Goal: Transaction & Acquisition: Purchase product/service

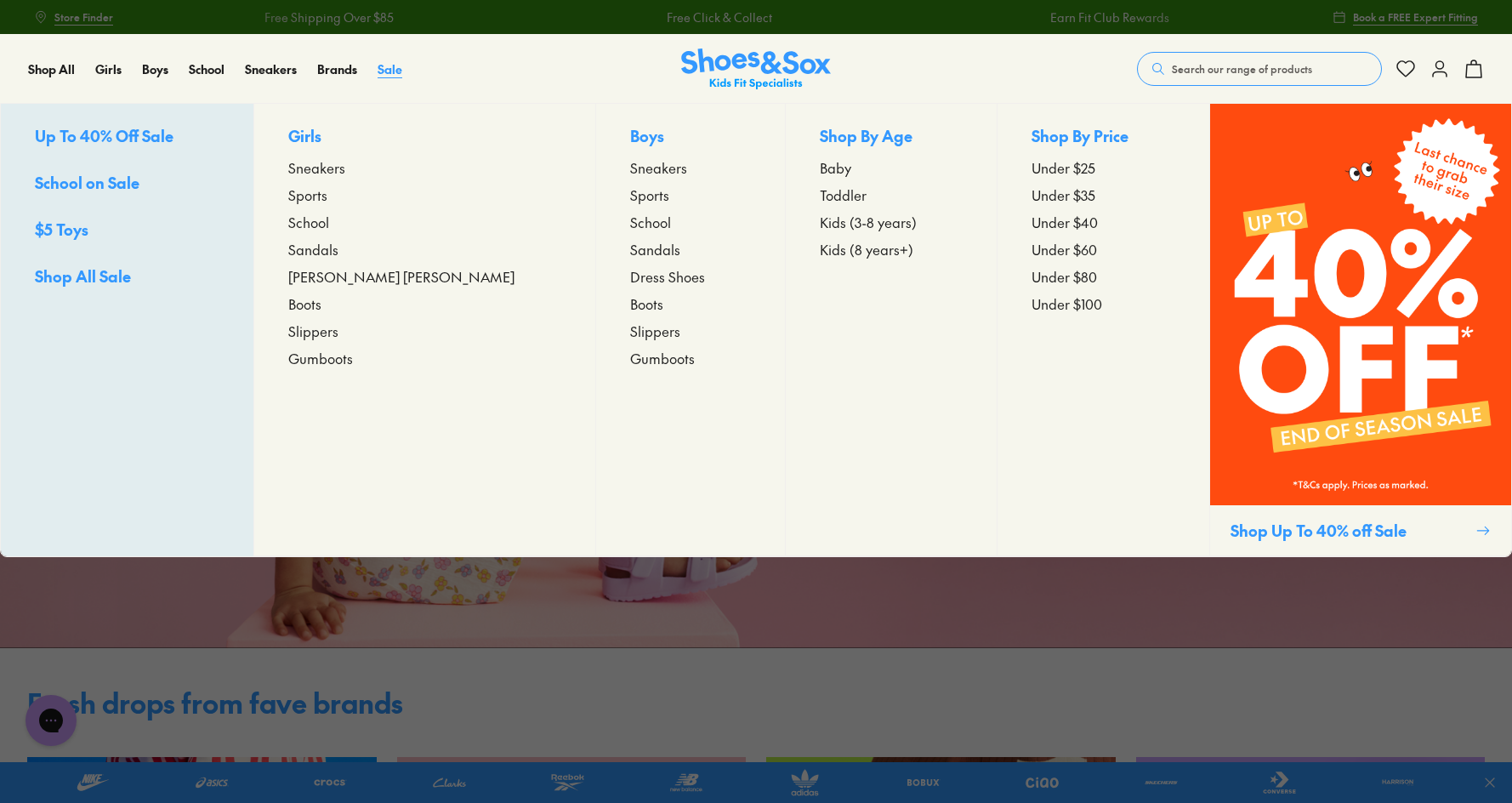
click at [387, 72] on span "Sale" at bounding box center [389, 69] width 24 height 17
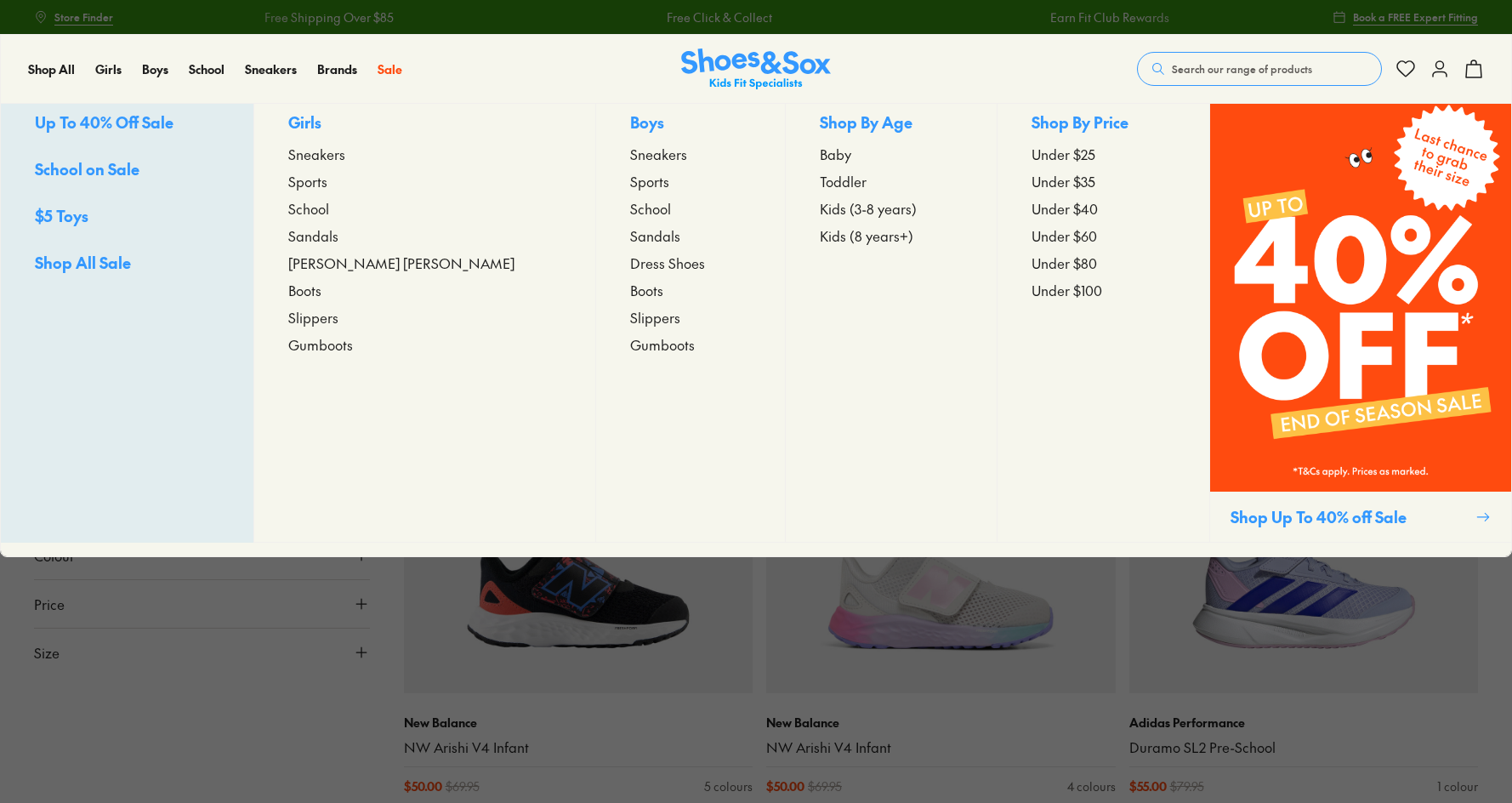
click at [630, 218] on span "School" at bounding box center [650, 208] width 41 height 20
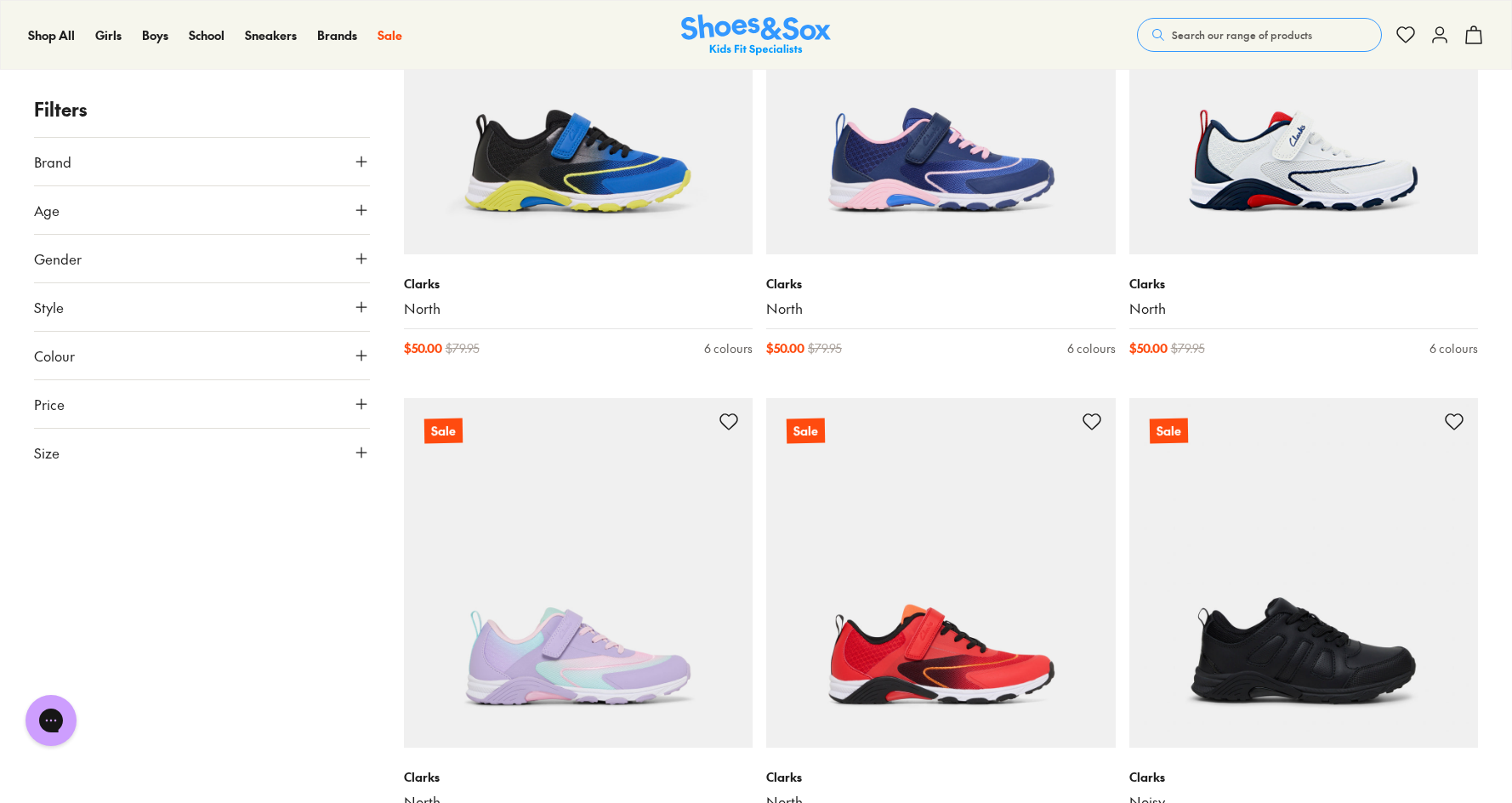
scroll to position [1447, 0]
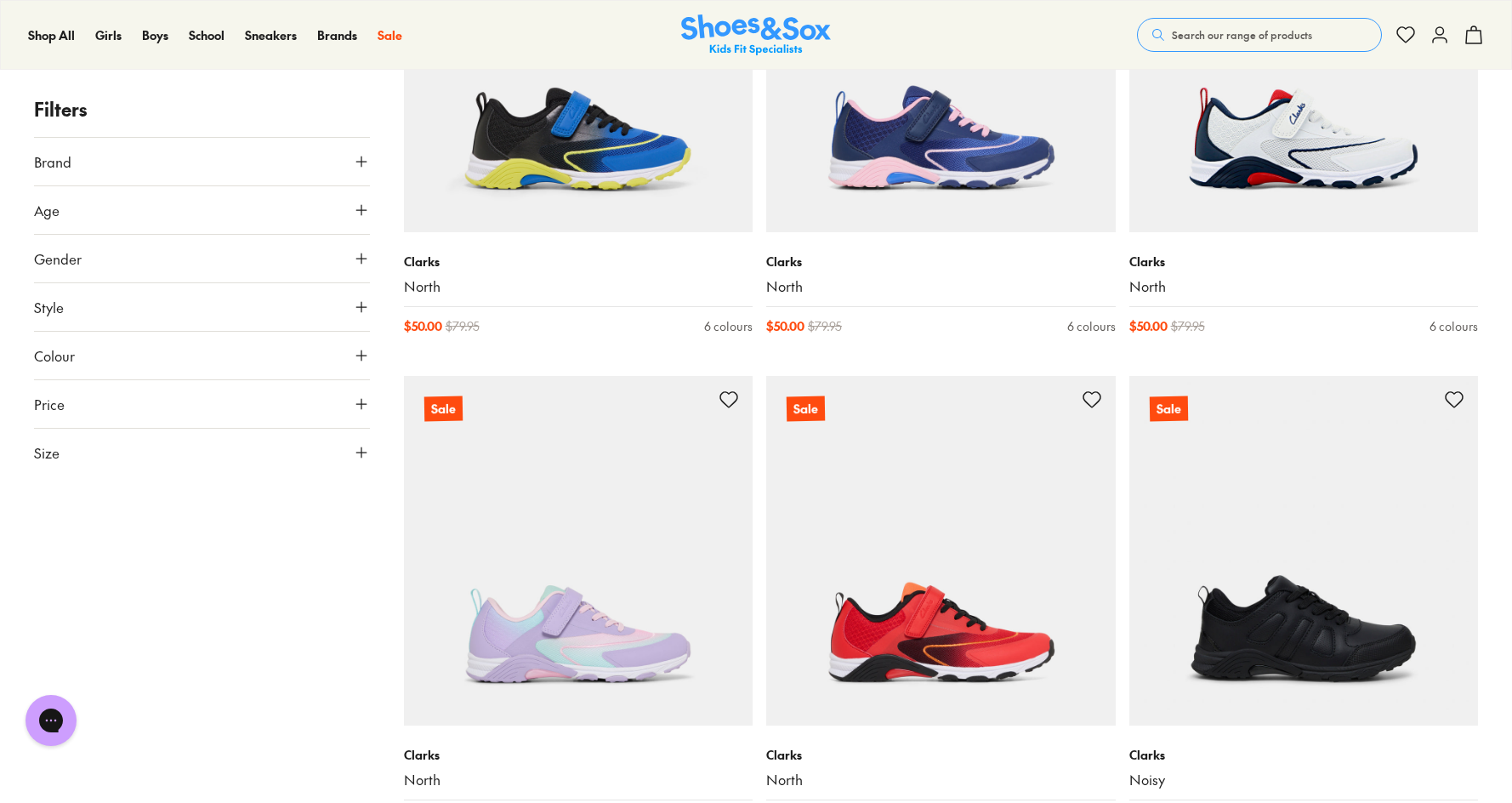
click at [168, 354] on button "Colour" at bounding box center [202, 355] width 336 height 48
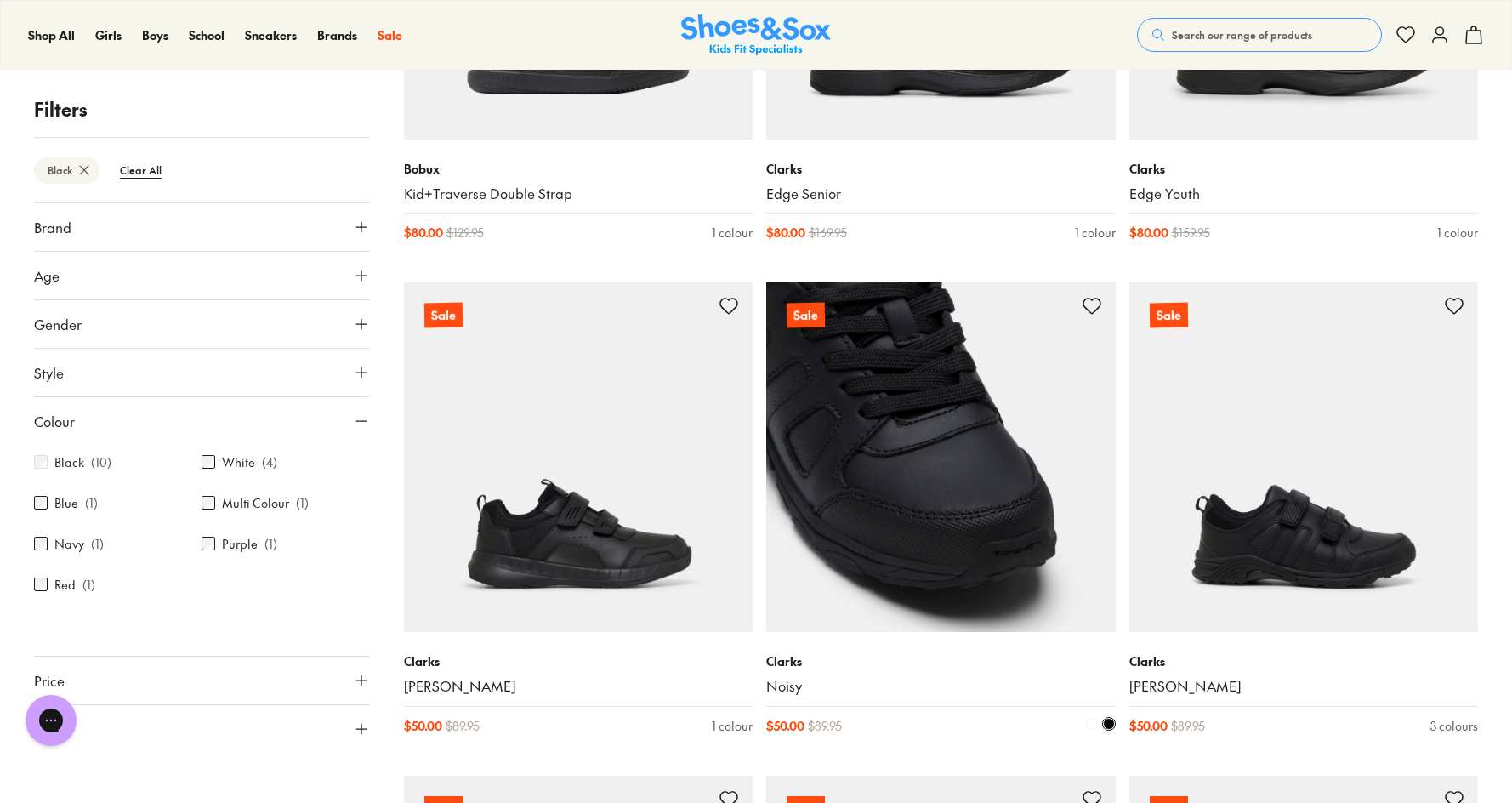
scroll to position [565, 0]
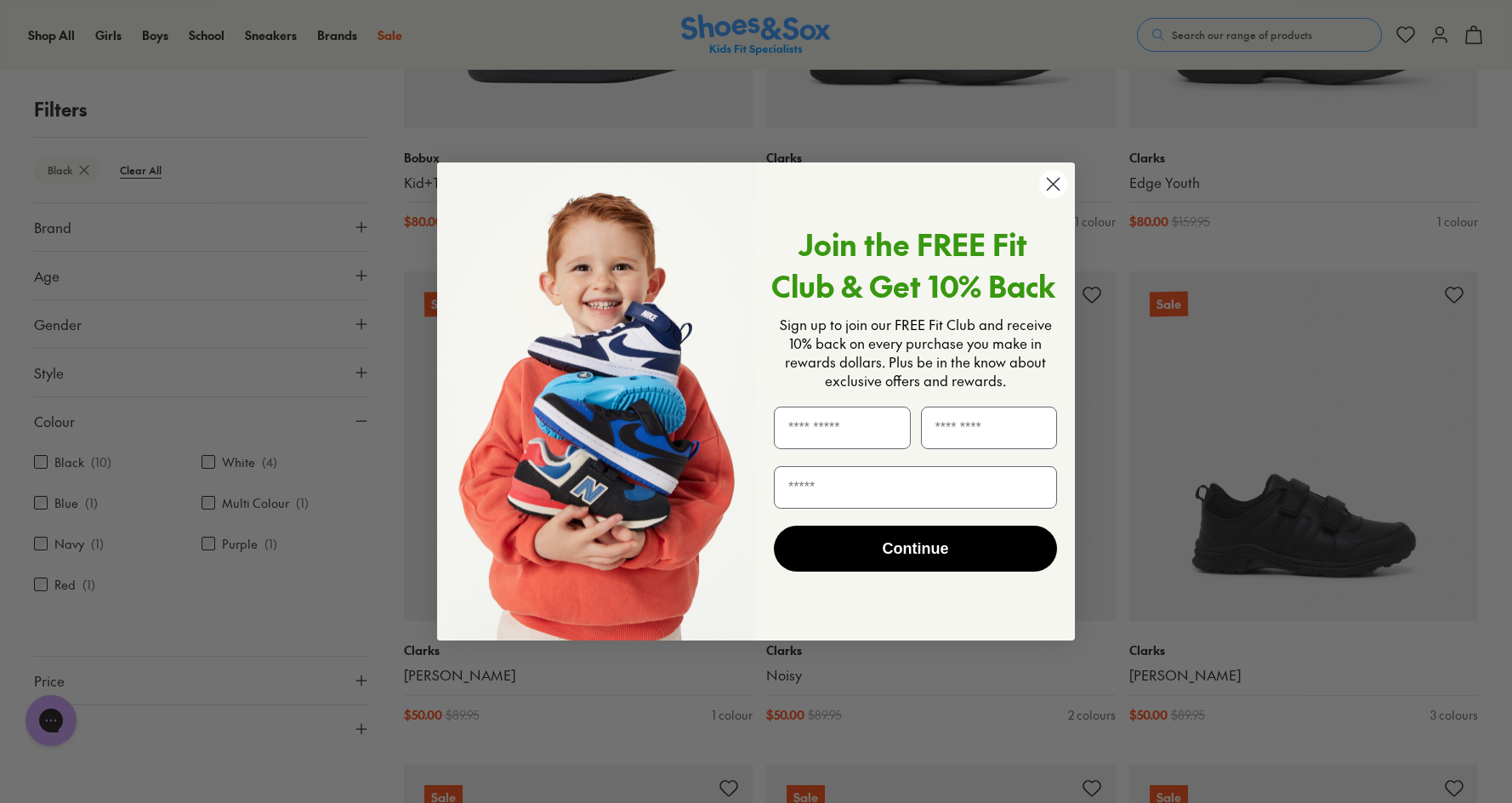
click at [1059, 189] on icon "Close dialog" at bounding box center [1054, 184] width 12 height 12
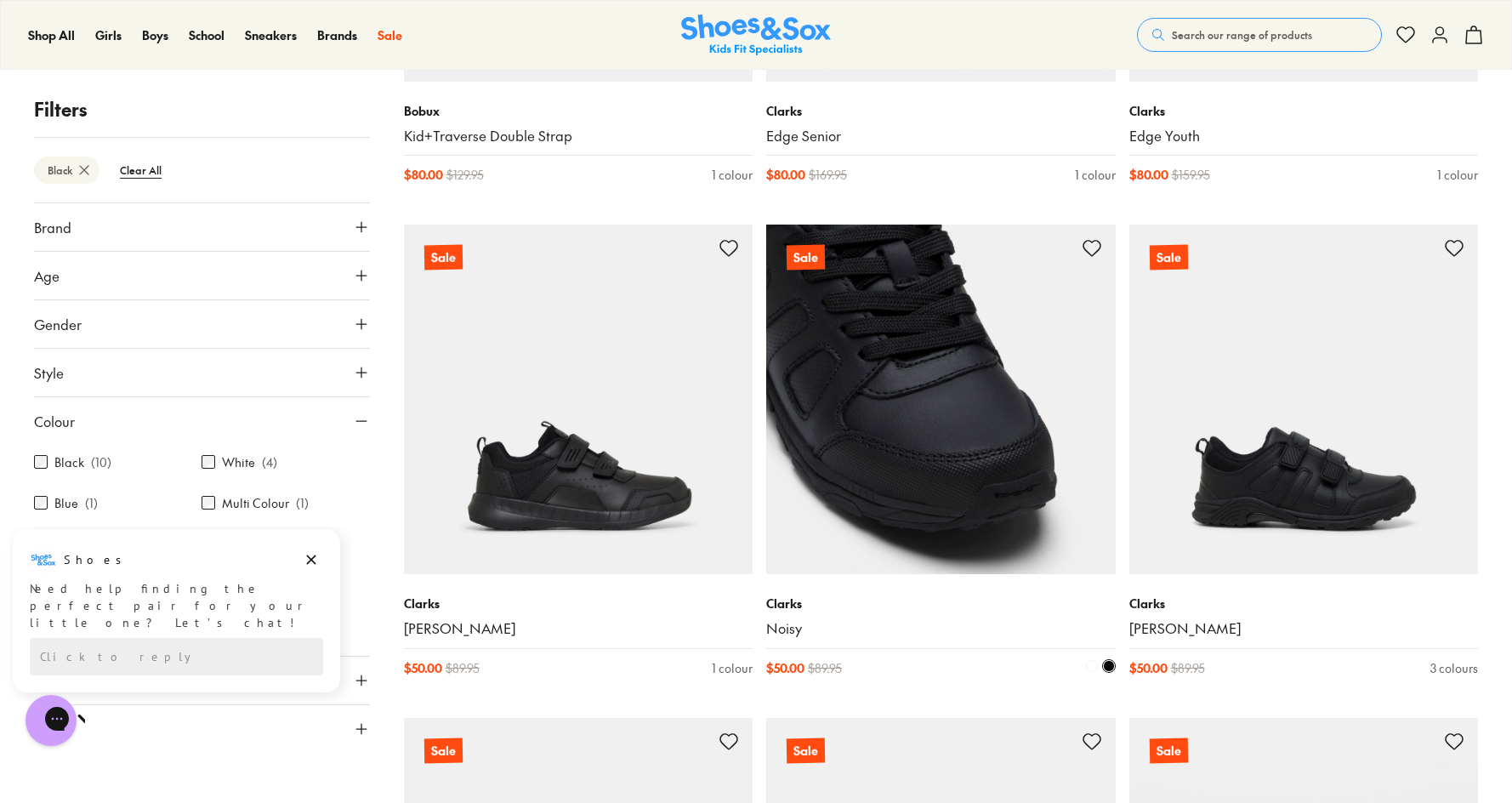
scroll to position [650, 0]
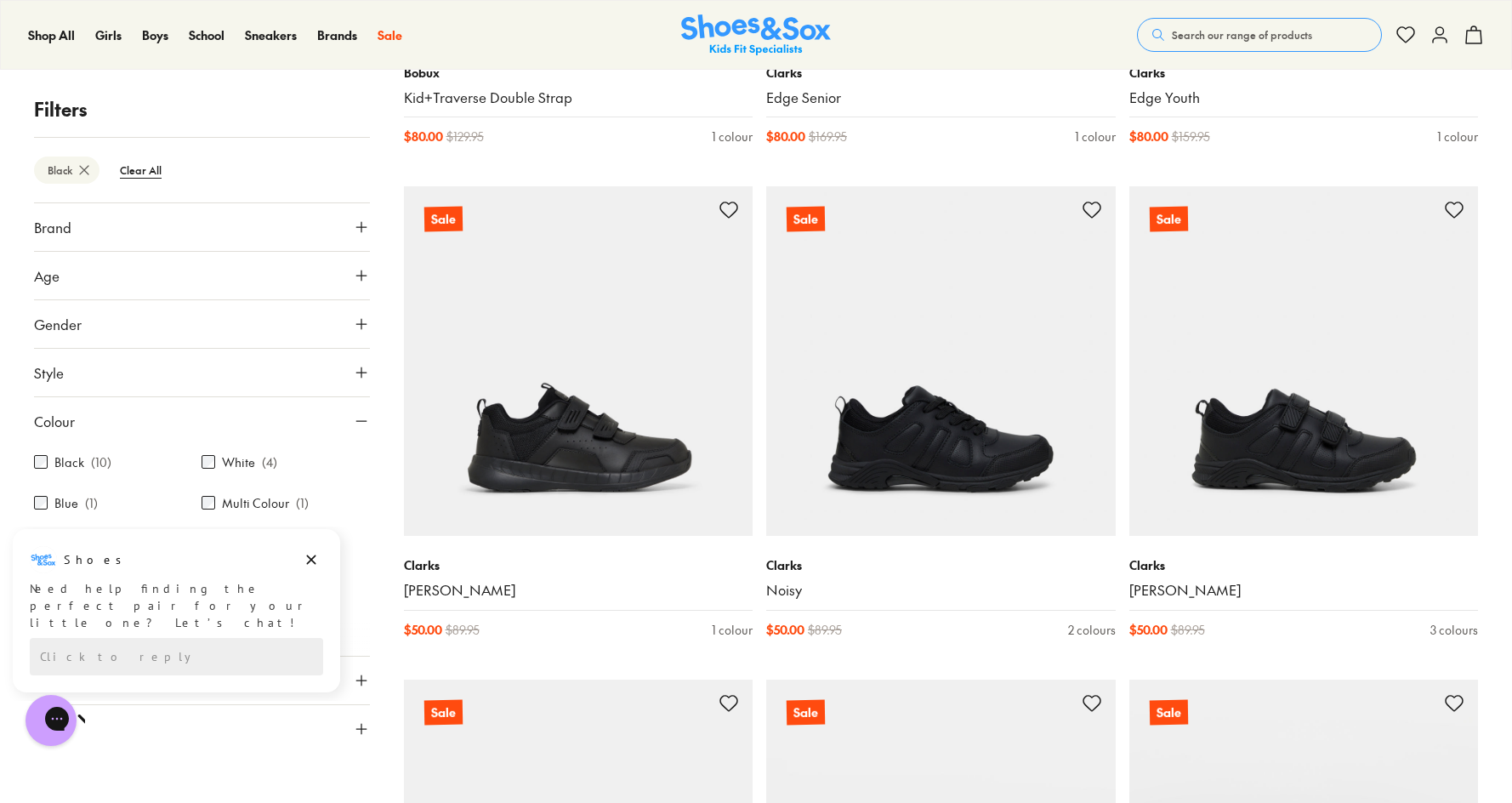
click at [350, 273] on button "Age" at bounding box center [202, 275] width 336 height 48
click at [76, 355] on label "Youth" at bounding box center [69, 357] width 30 height 17
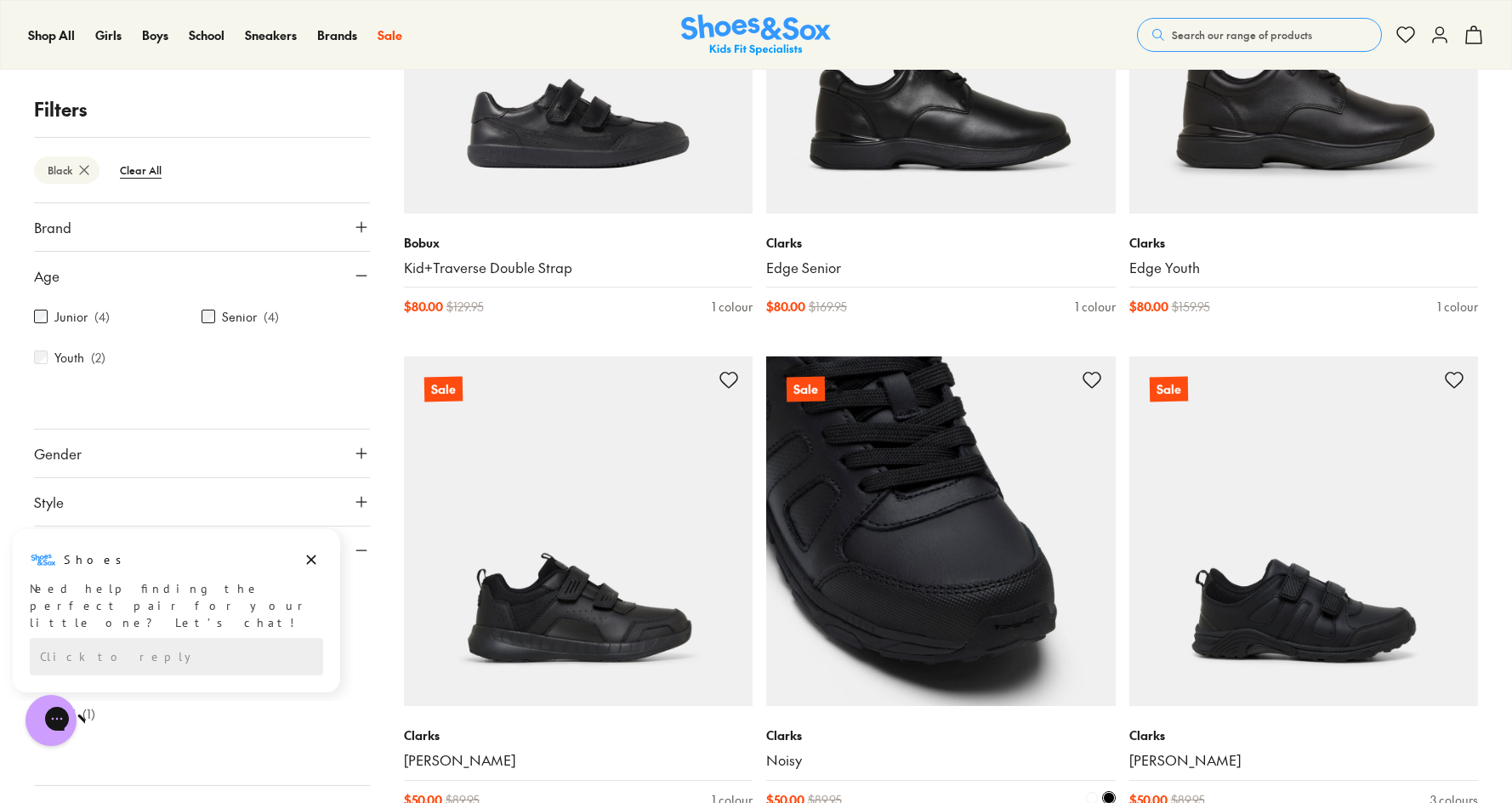
scroll to position [565, 0]
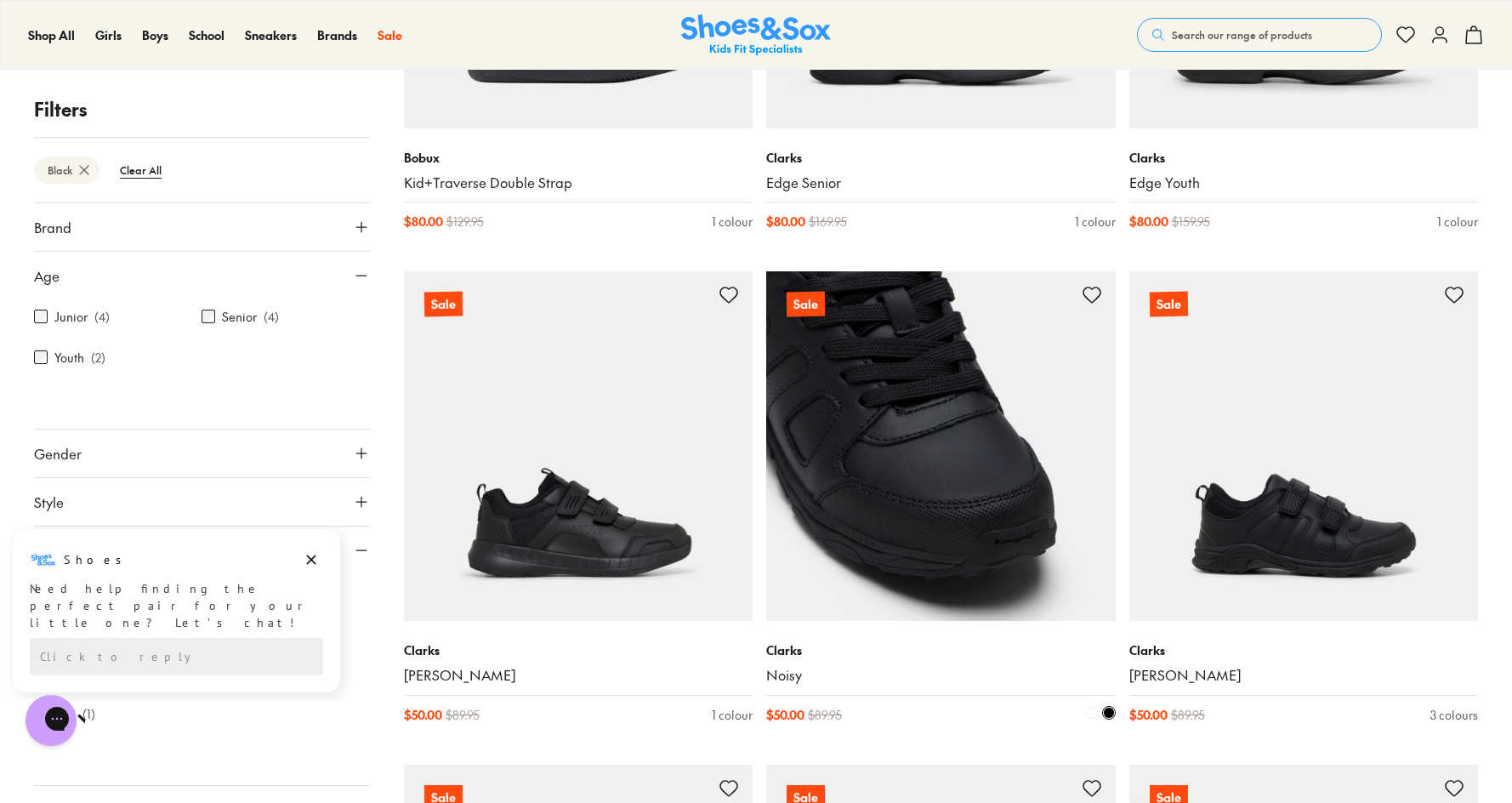
click at [923, 503] on img at bounding box center [941, 447] width 349 height 350
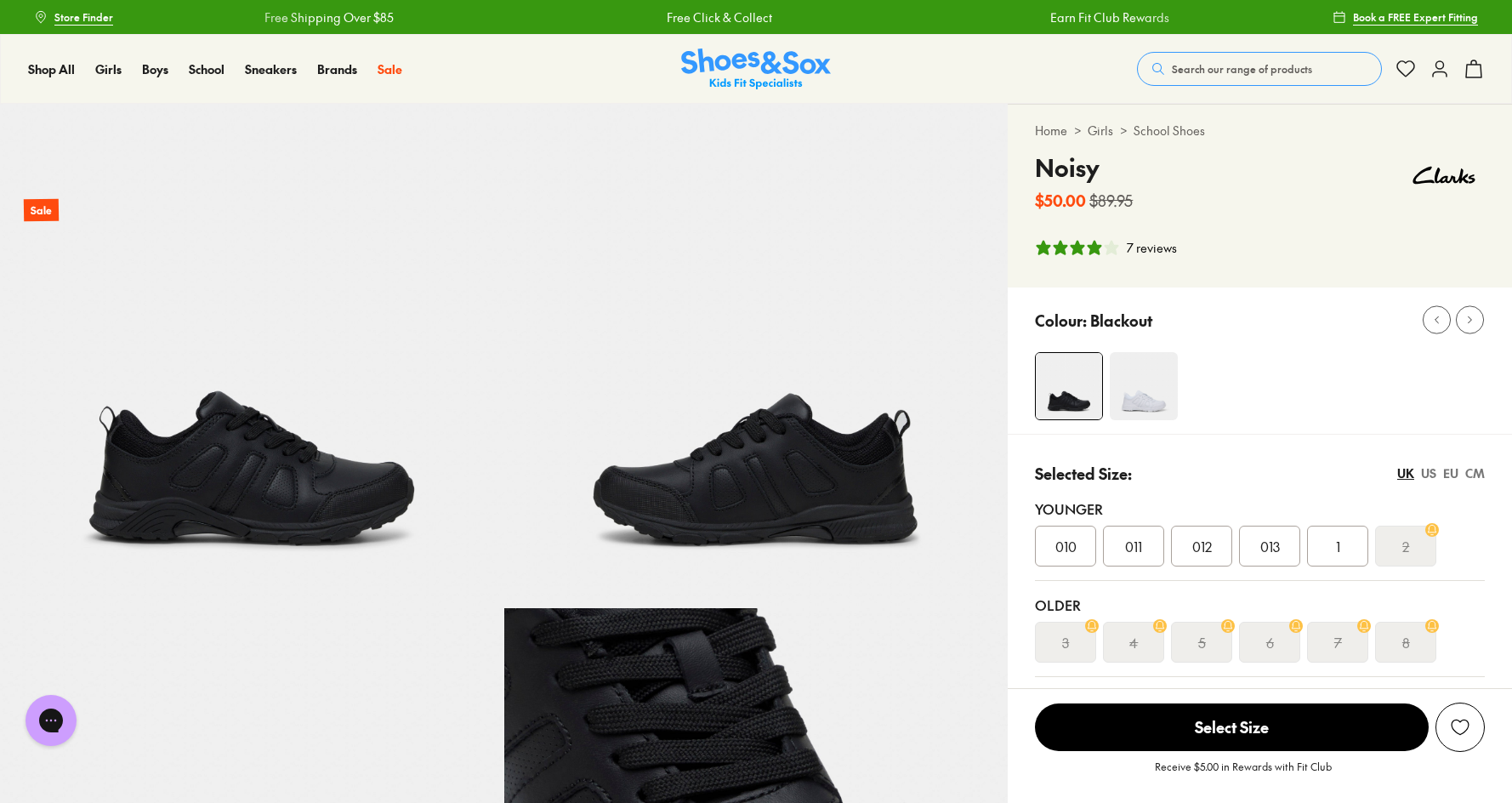
select select "*"
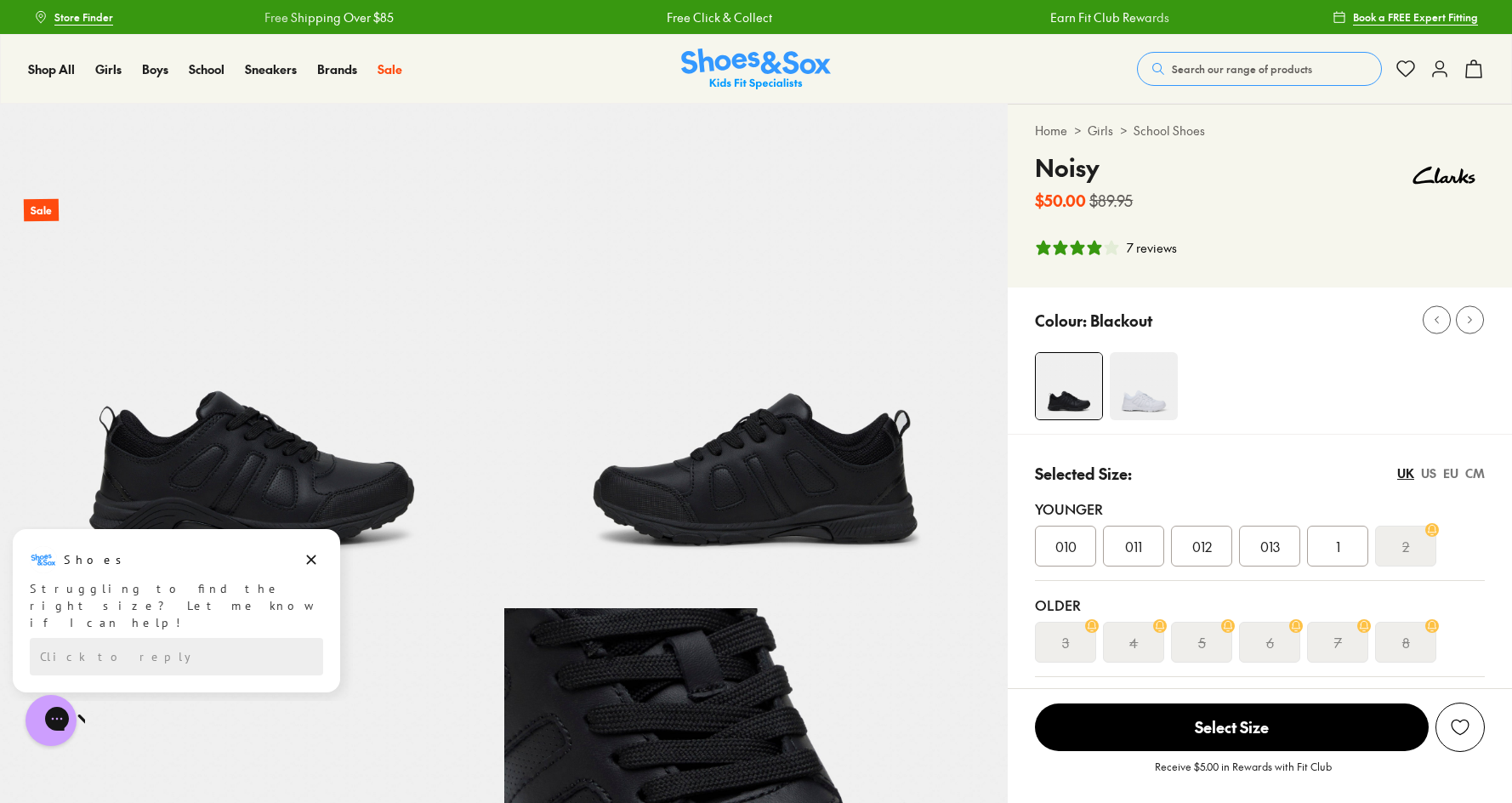
click at [1256, 553] on div "013" at bounding box center [1269, 547] width 61 height 41
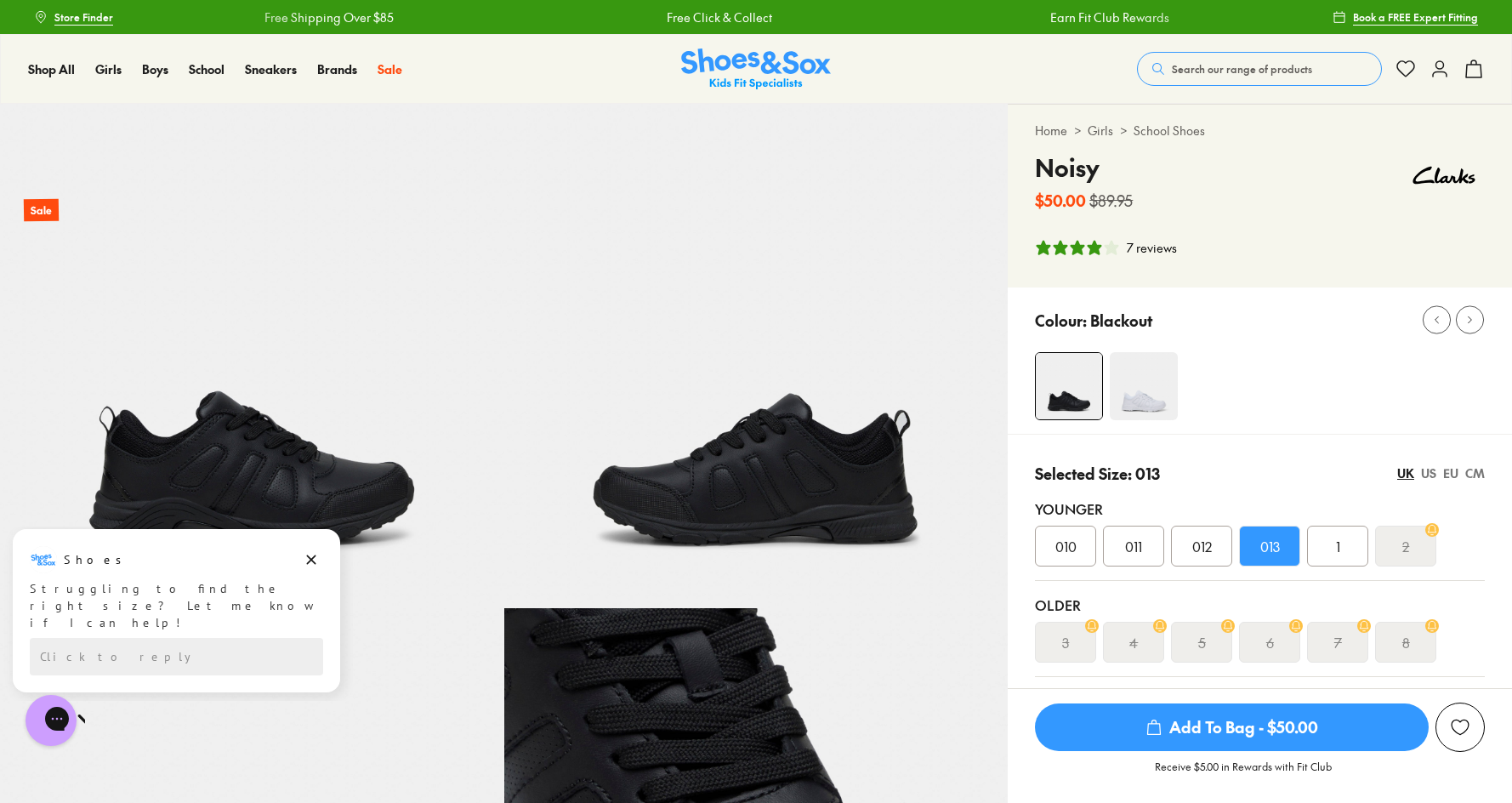
click at [1206, 553] on span "012" at bounding box center [1202, 546] width 19 height 20
click at [1158, 390] on img at bounding box center [1144, 386] width 68 height 68
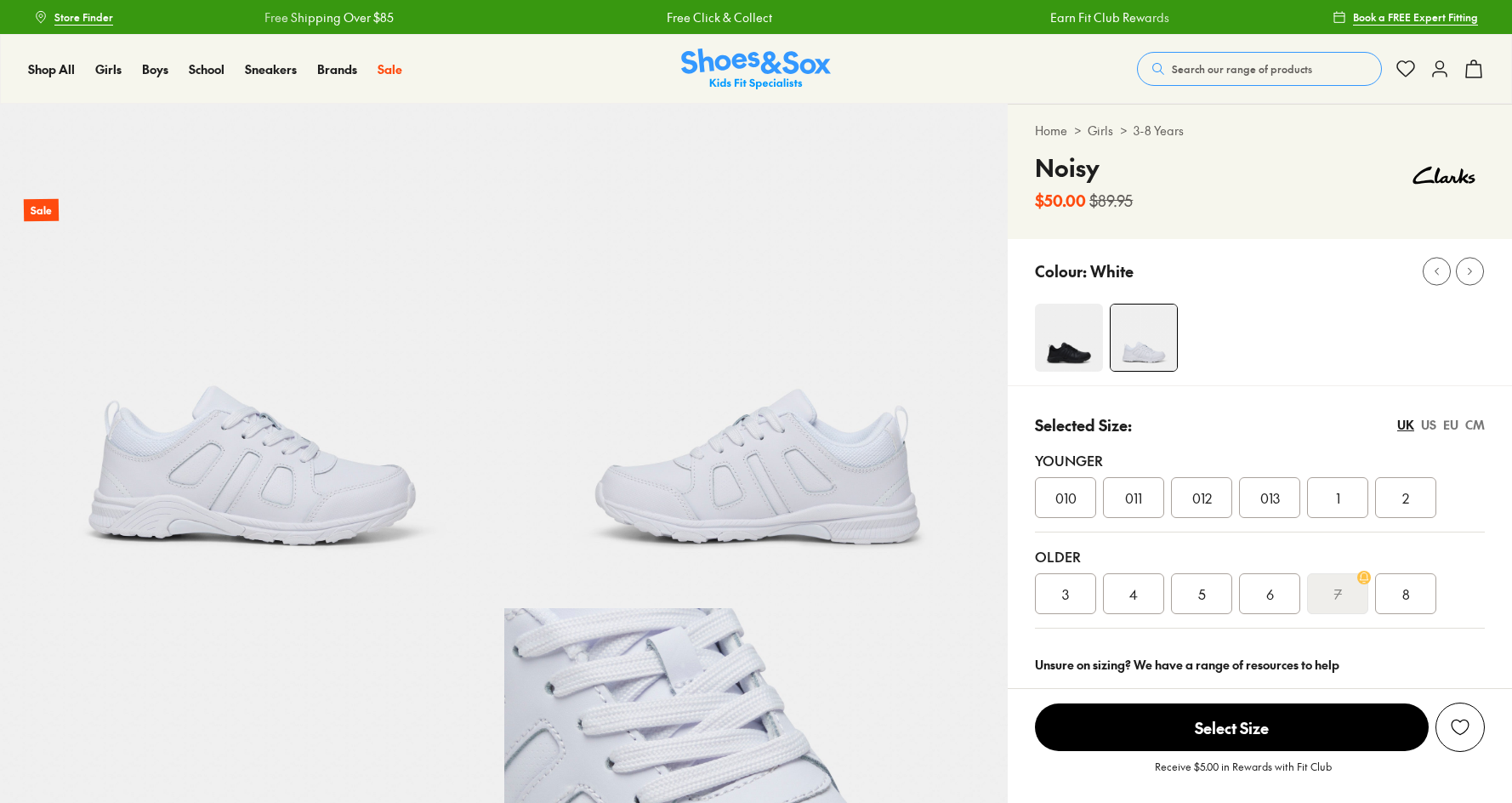
click at [1151, 395] on div "Selected Size: UK US EU CM Younger 010 011 012 013 1 2 Older 3 4 5 6 7 8" at bounding box center [1260, 514] width 505 height 257
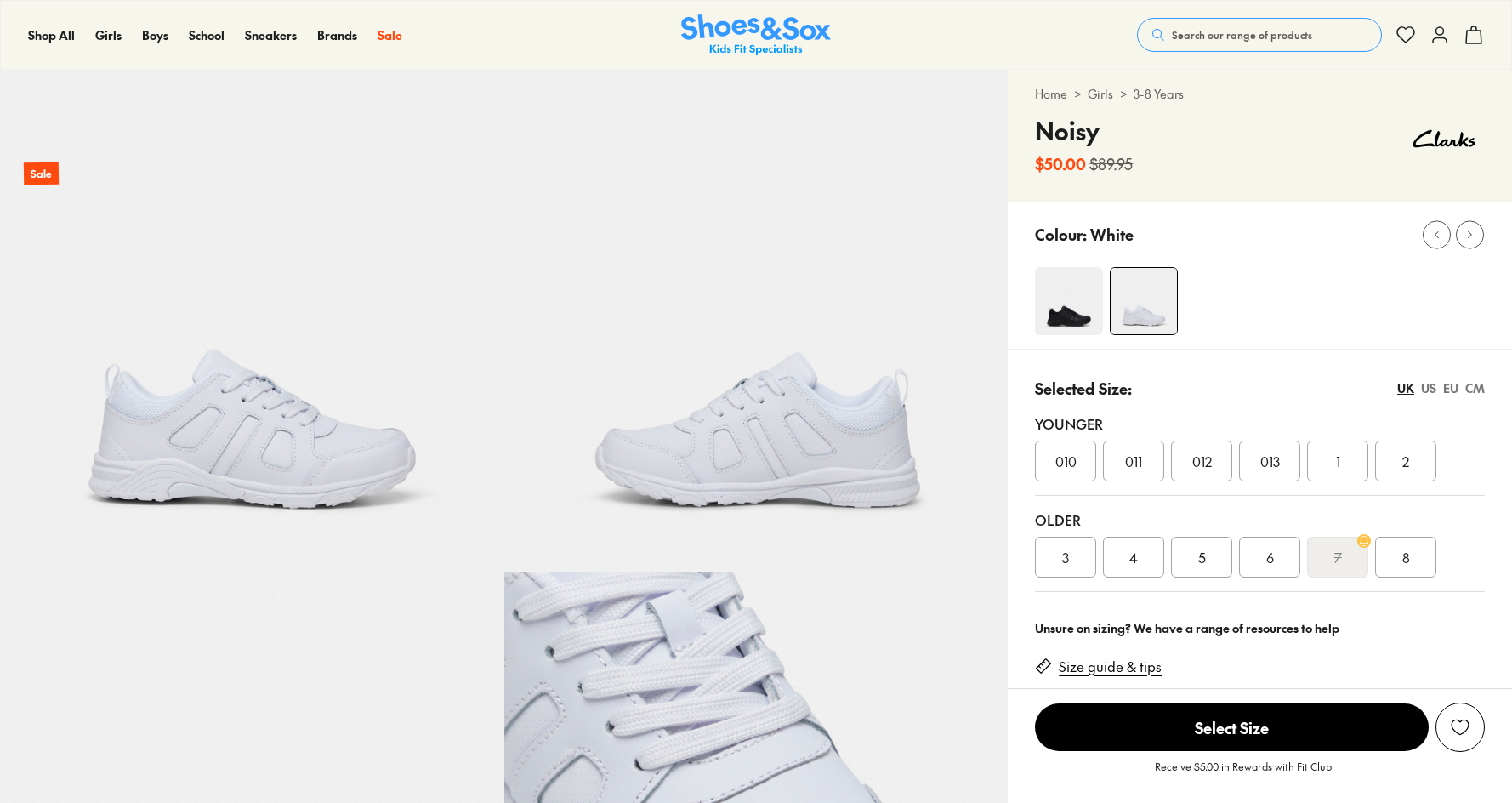
select select "*"
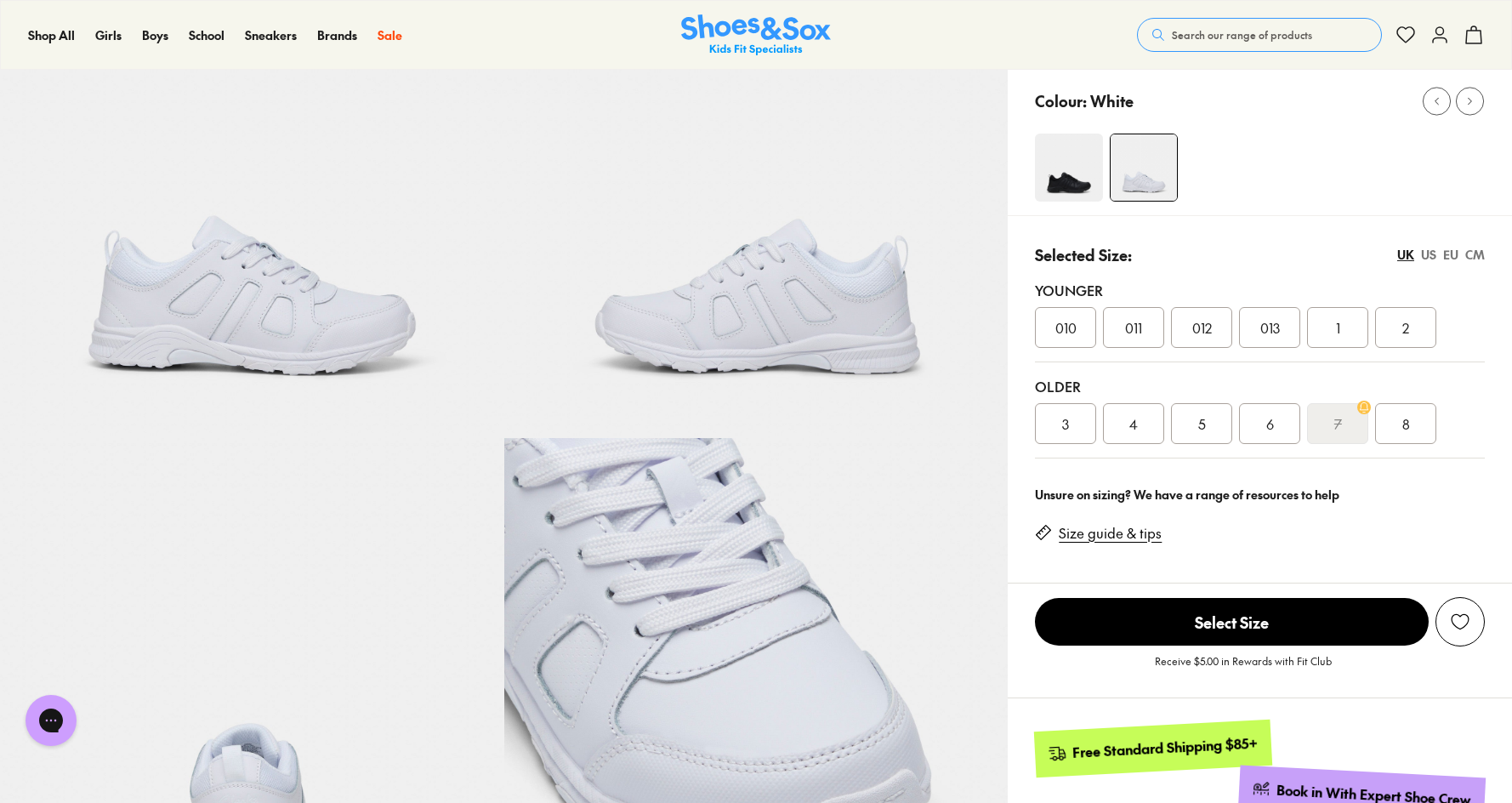
click at [1078, 169] on img at bounding box center [1068, 168] width 68 height 68
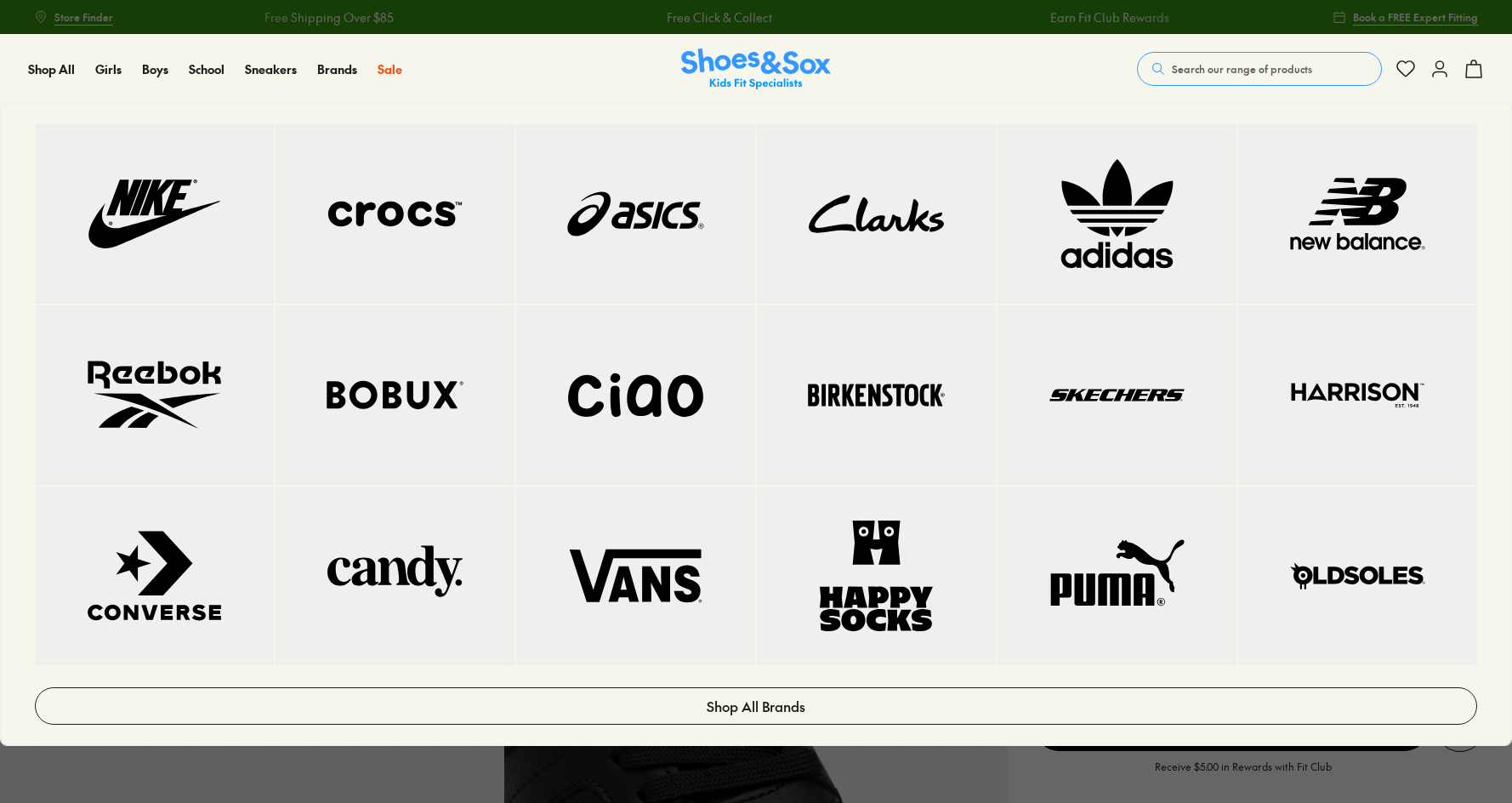
select select "*"
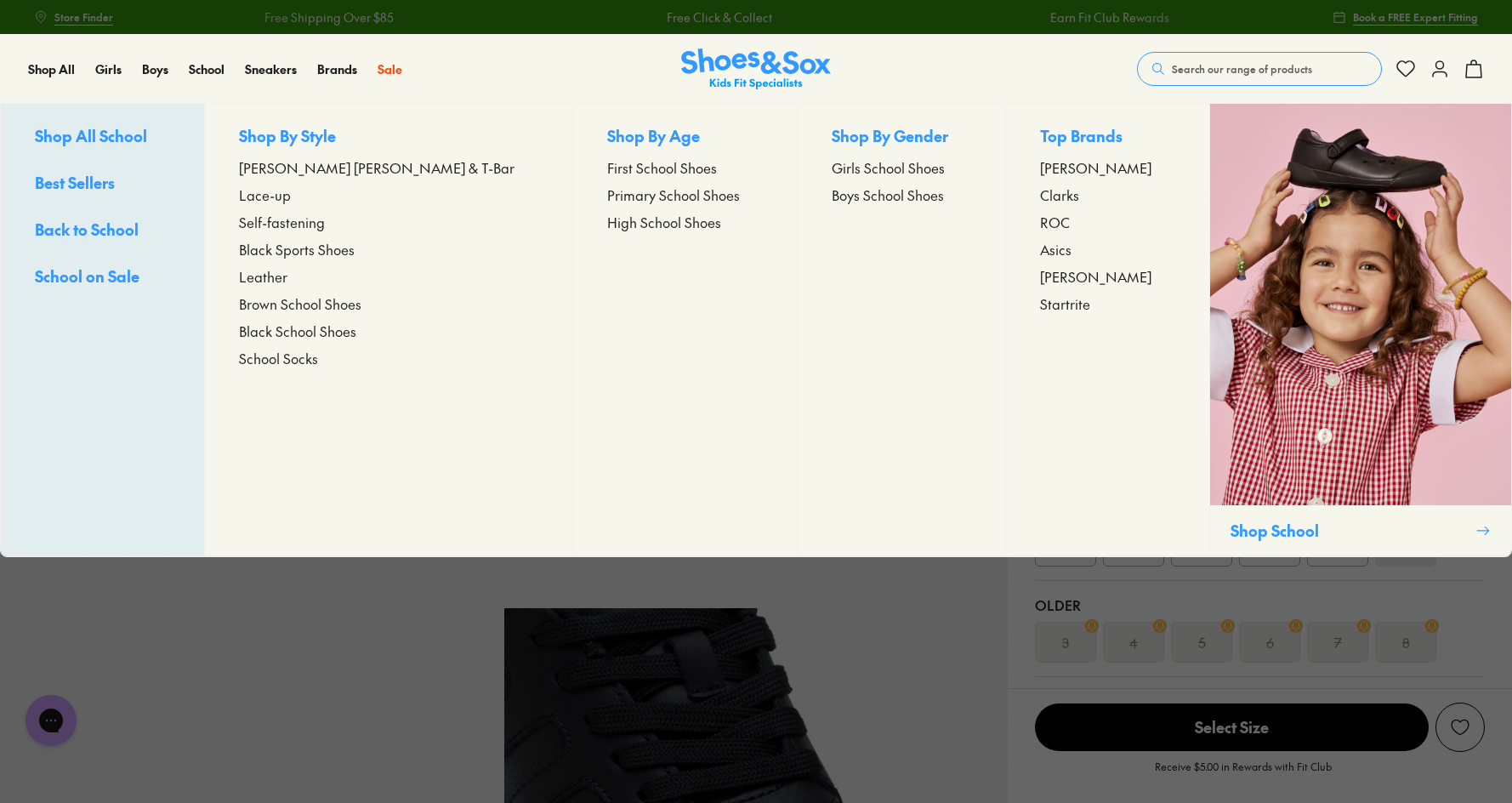
click at [608, 195] on span "Primary School Shoes" at bounding box center [674, 194] width 133 height 20
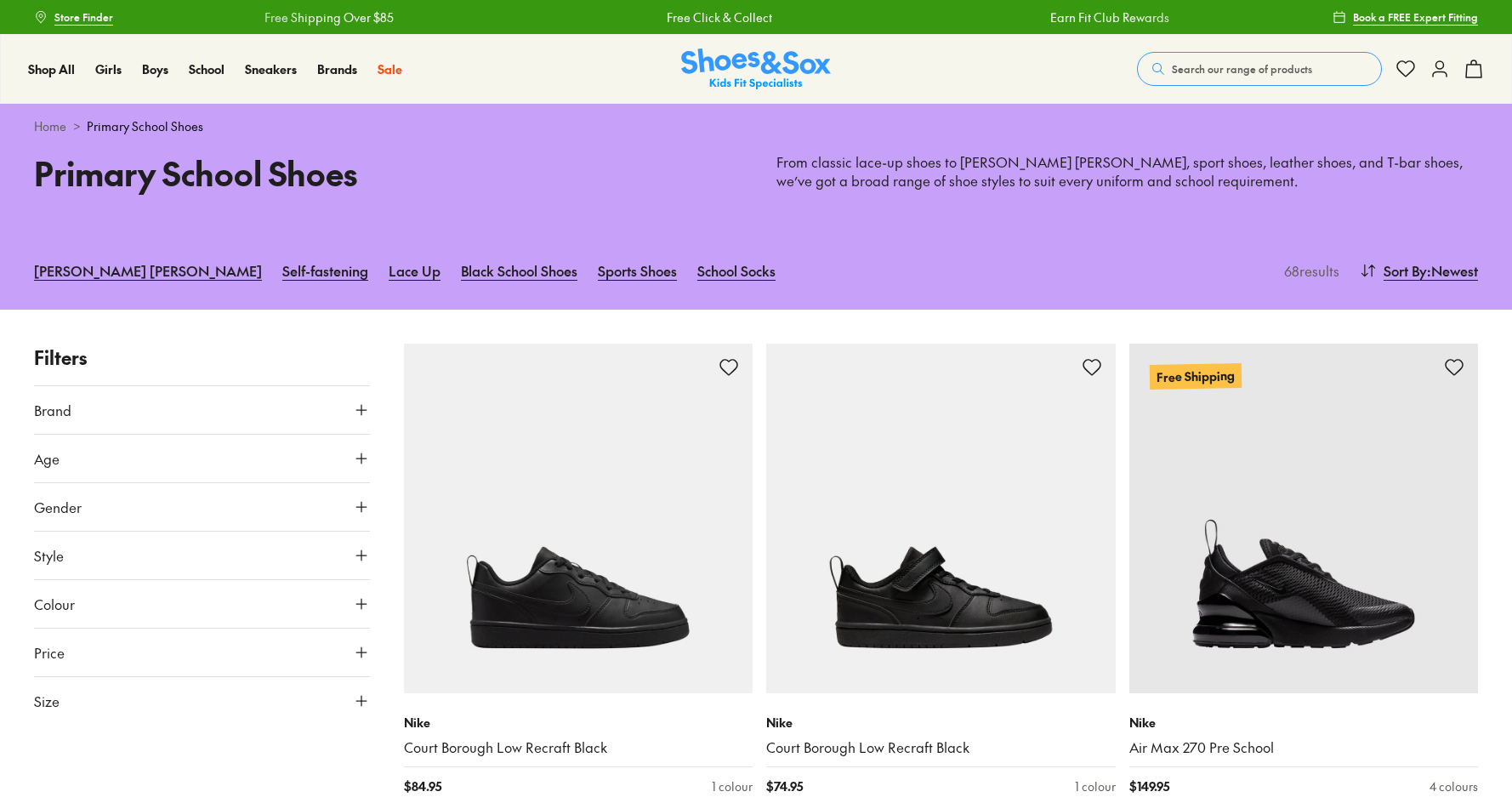
click at [355, 506] on icon at bounding box center [362, 508] width 17 height 17
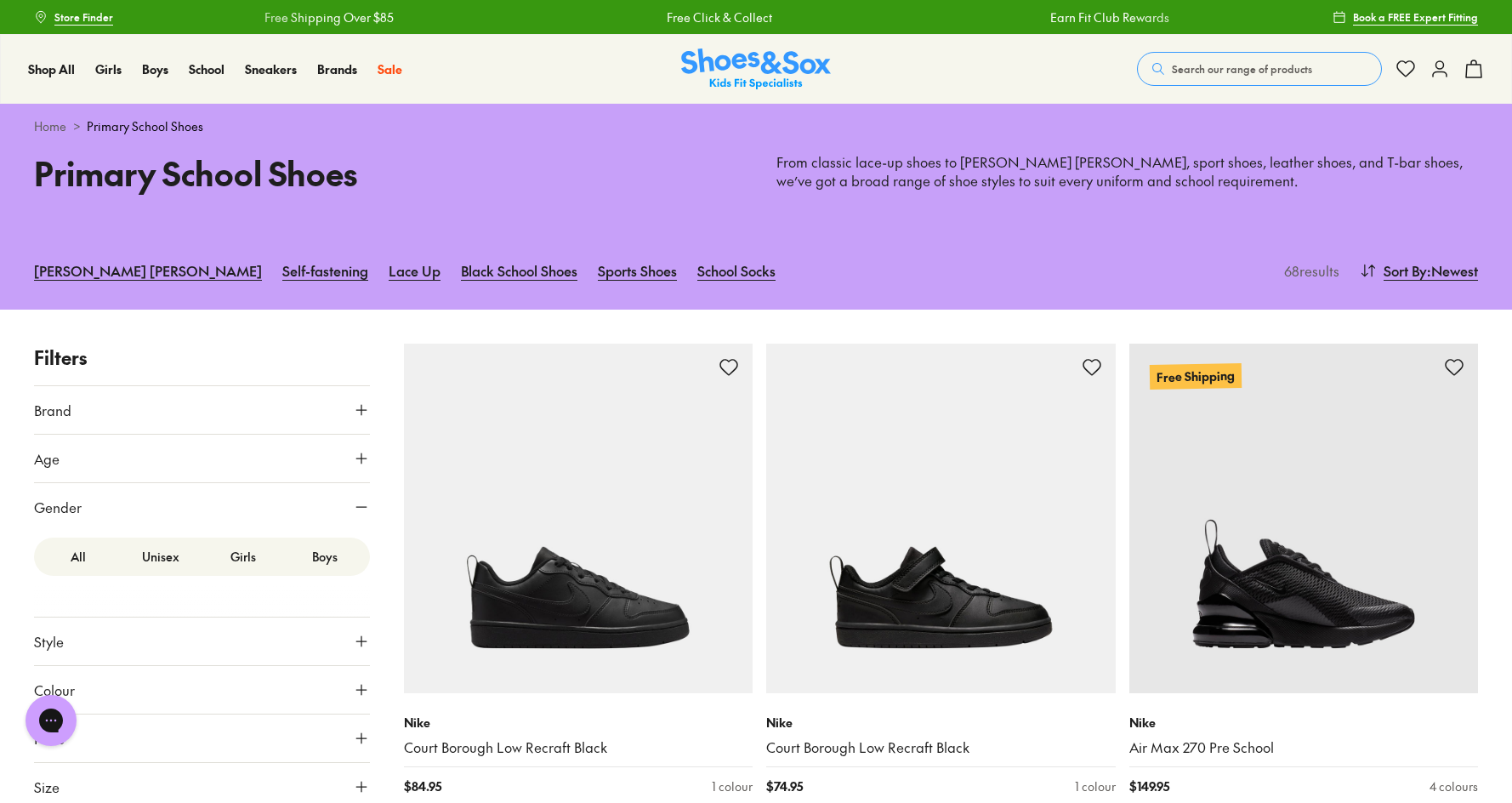
click at [131, 698] on button "Colour" at bounding box center [202, 689] width 336 height 48
click at [86, 742] on div "Black ( 60 ) [PERSON_NAME] ( 8 )" at bounding box center [202, 741] width 336 height 54
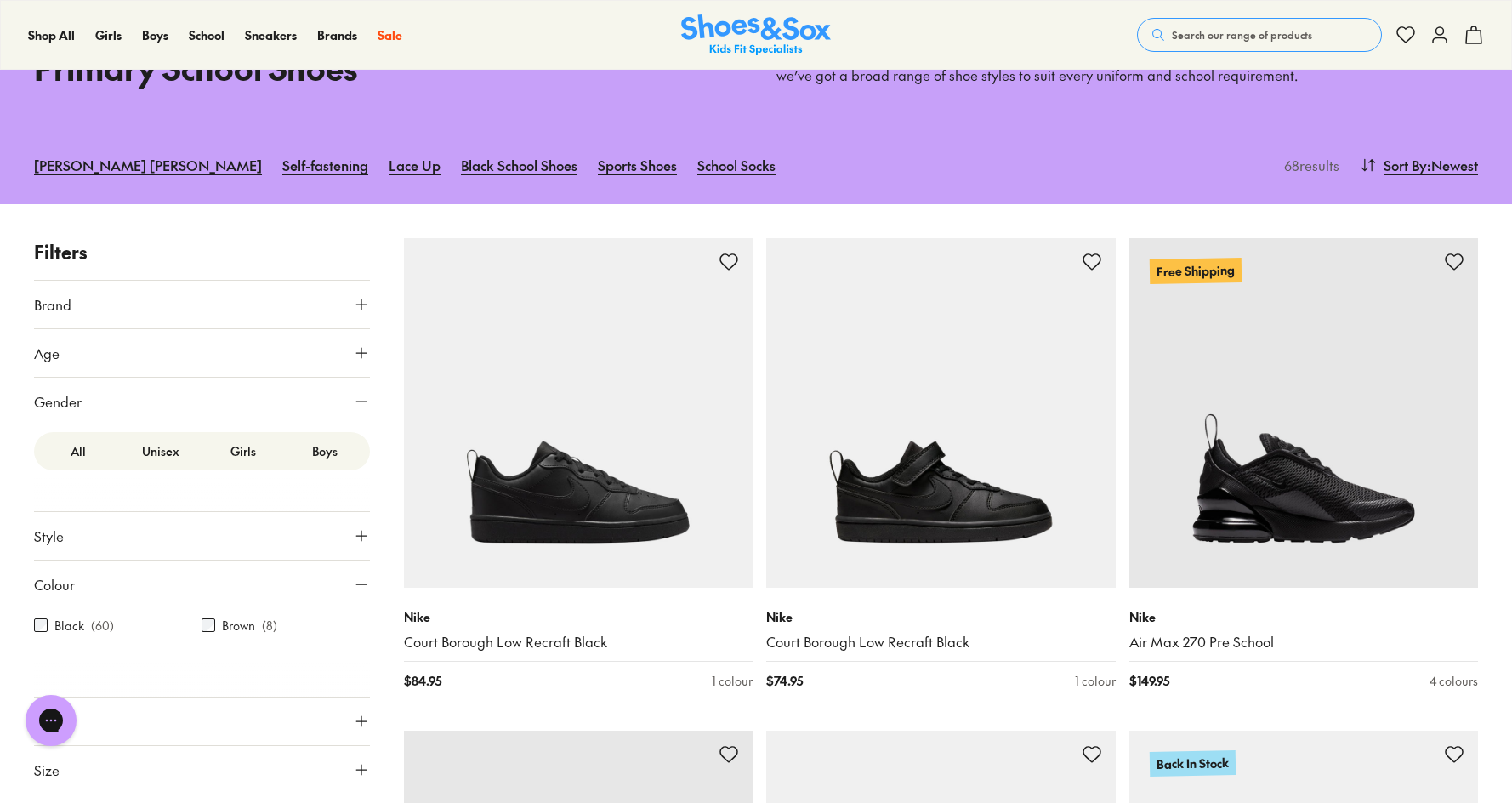
scroll to position [170, 0]
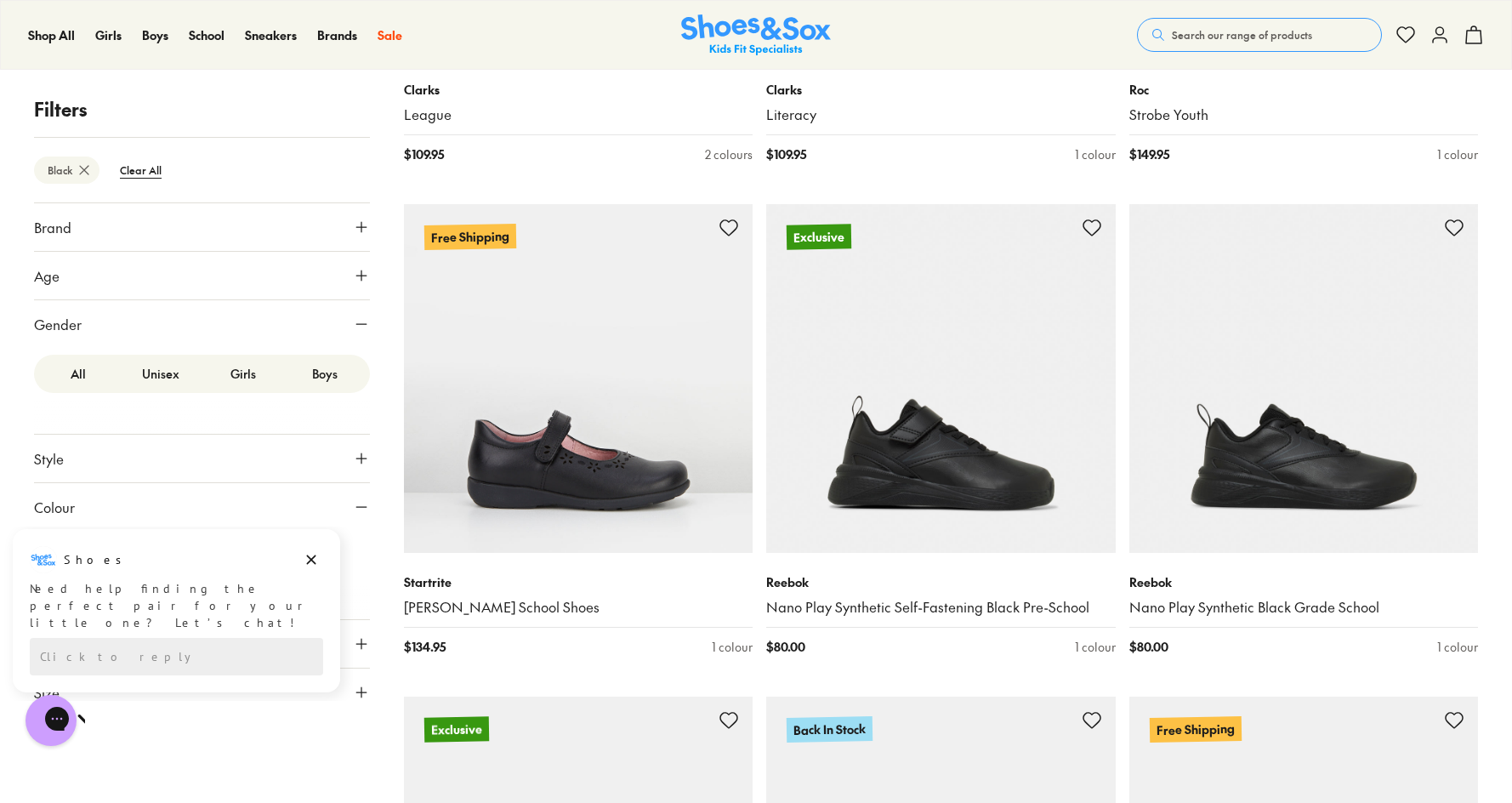
scroll to position [3233, 0]
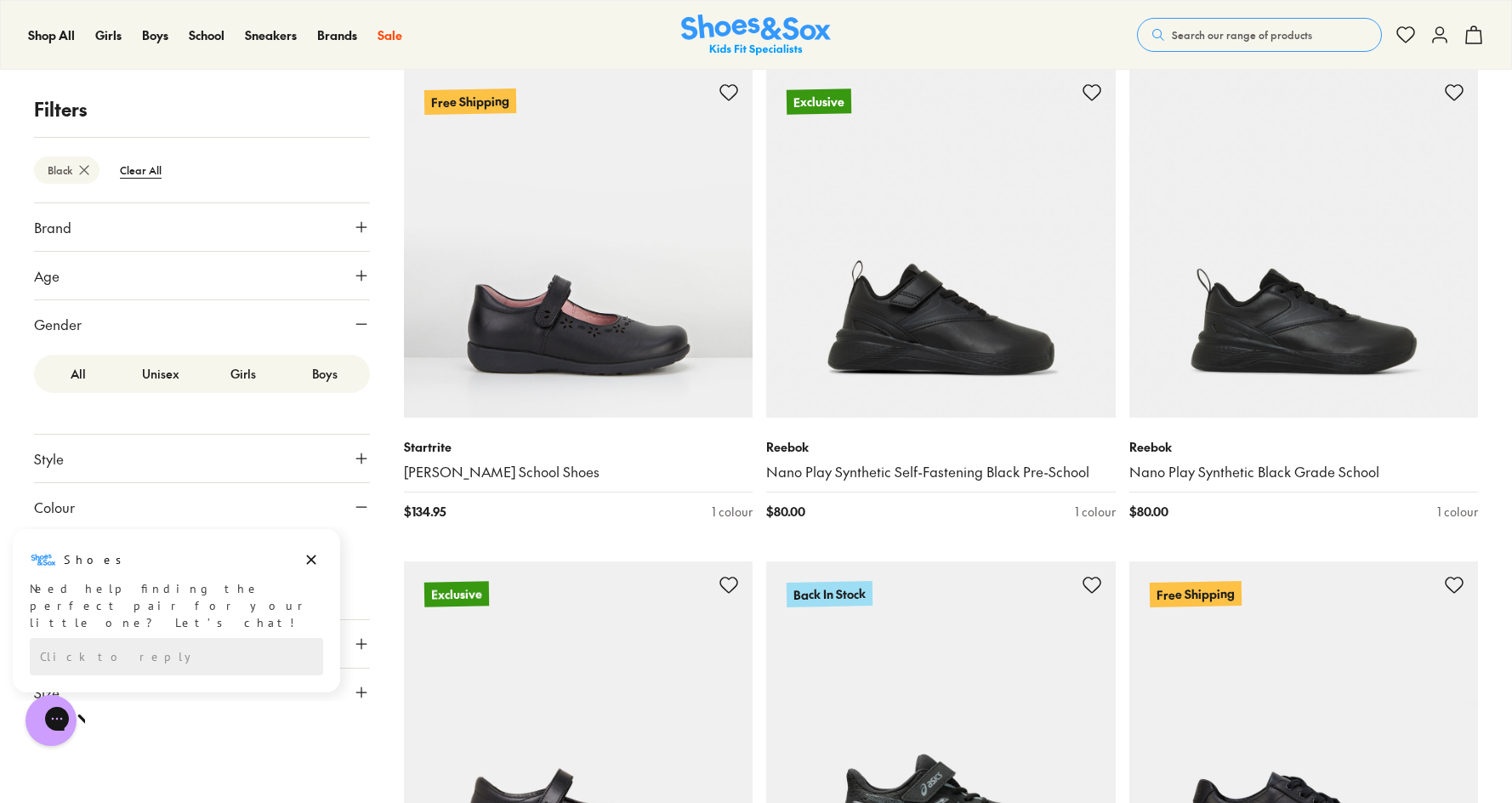
click at [319, 371] on label "Boys" at bounding box center [325, 374] width 82 height 31
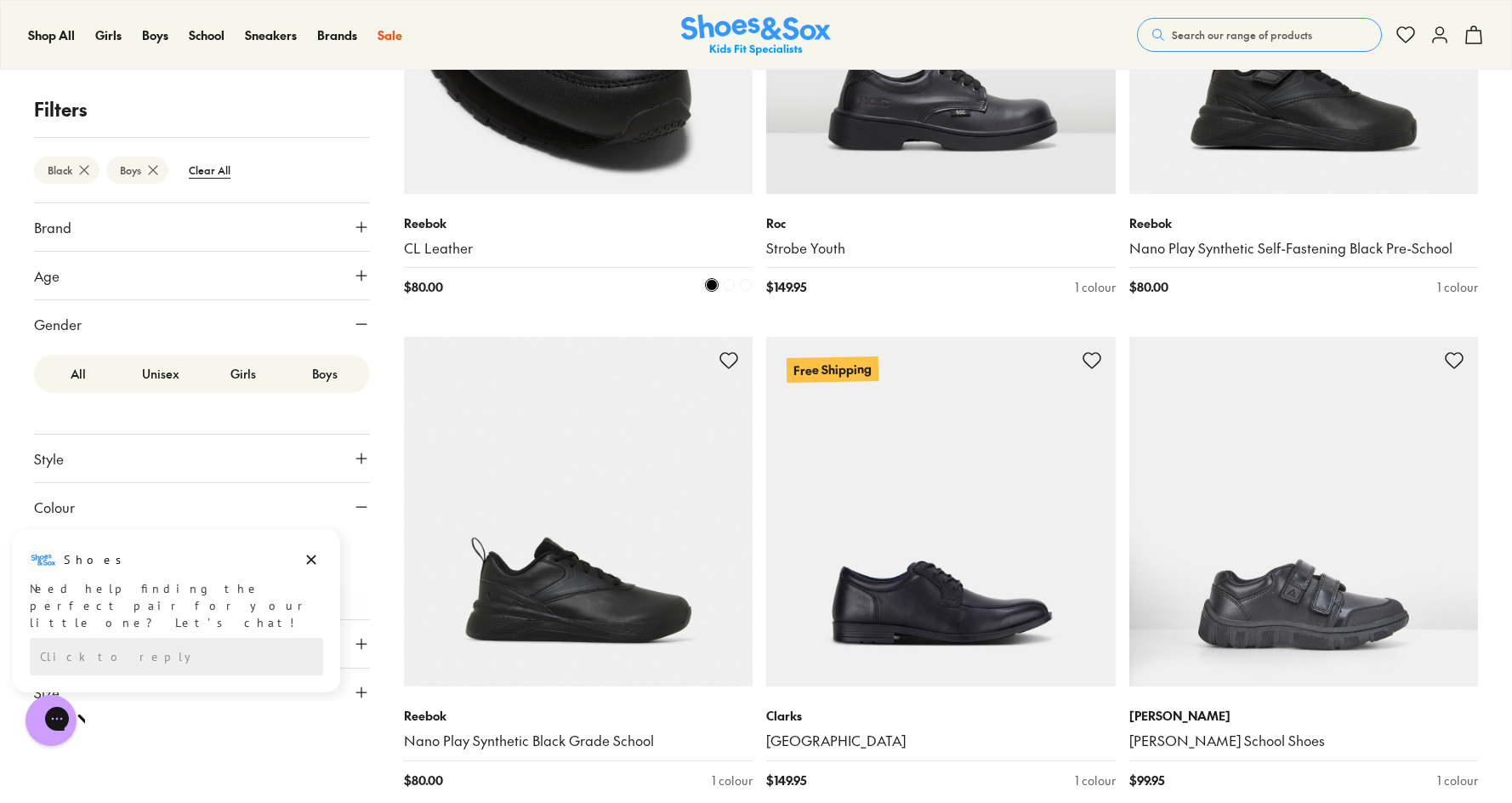
scroll to position [510, 0]
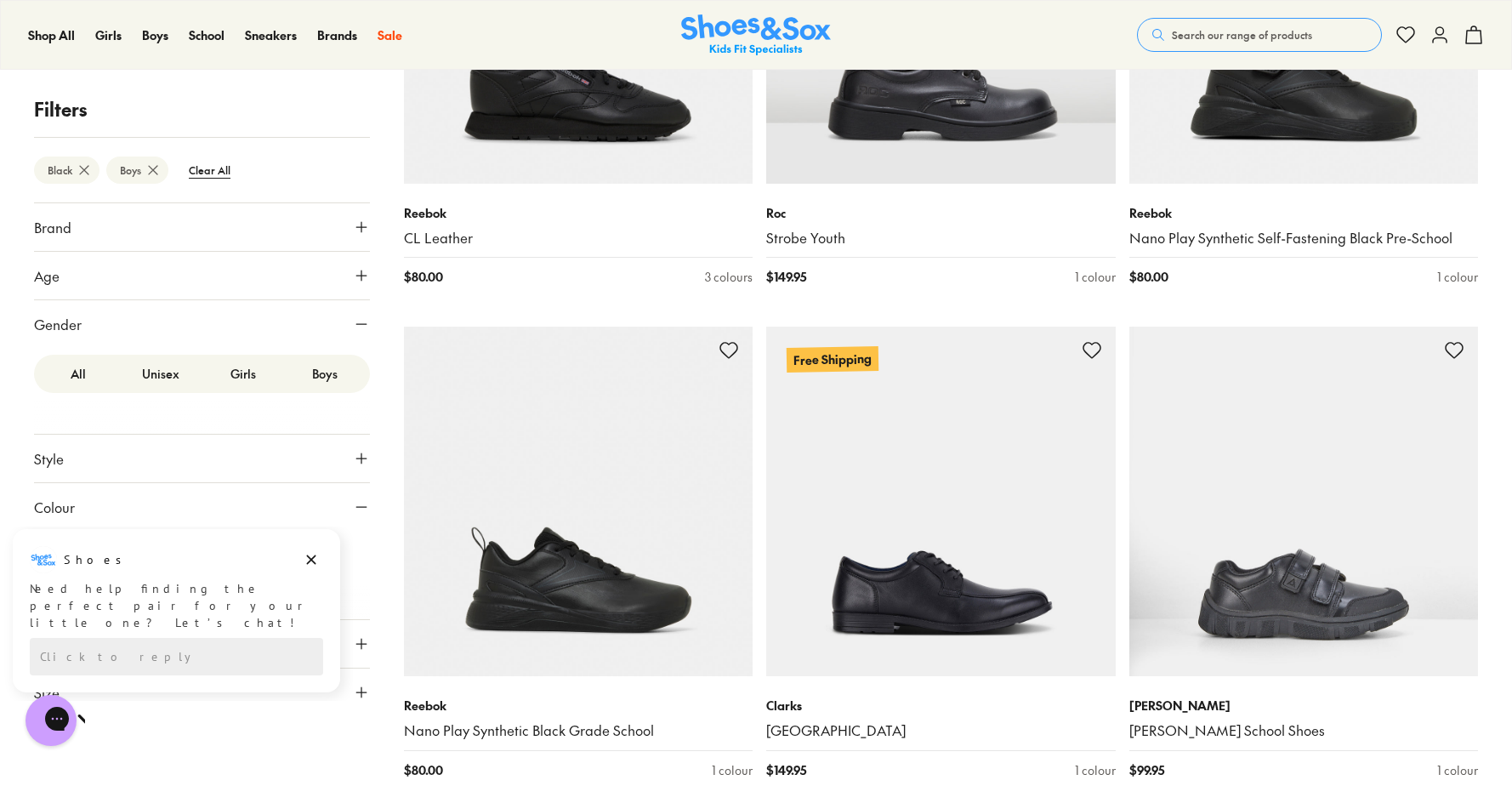
click at [154, 374] on label "Unisex" at bounding box center [161, 374] width 82 height 31
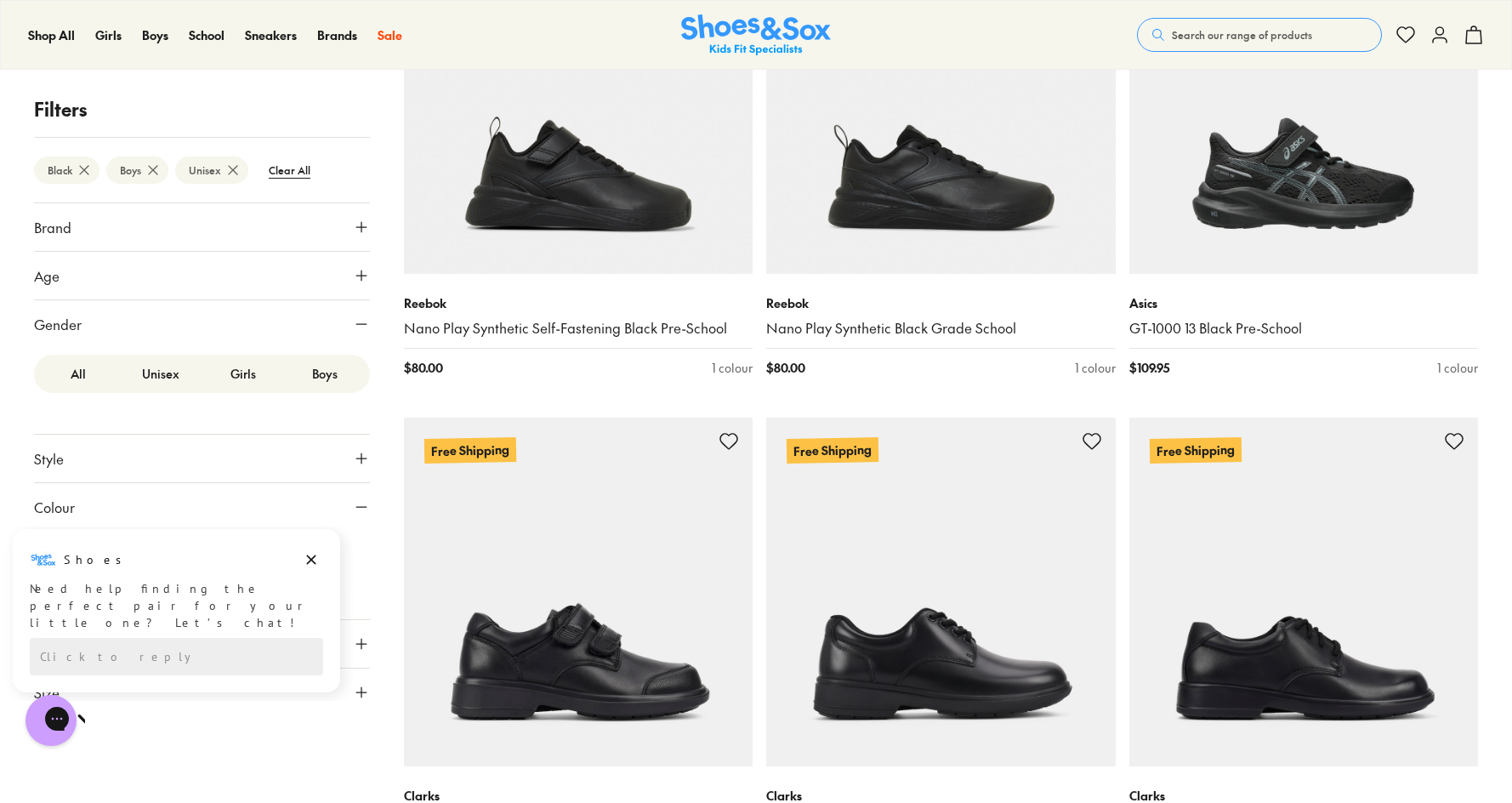
scroll to position [3402, 0]
